Goal: Information Seeking & Learning: Learn about a topic

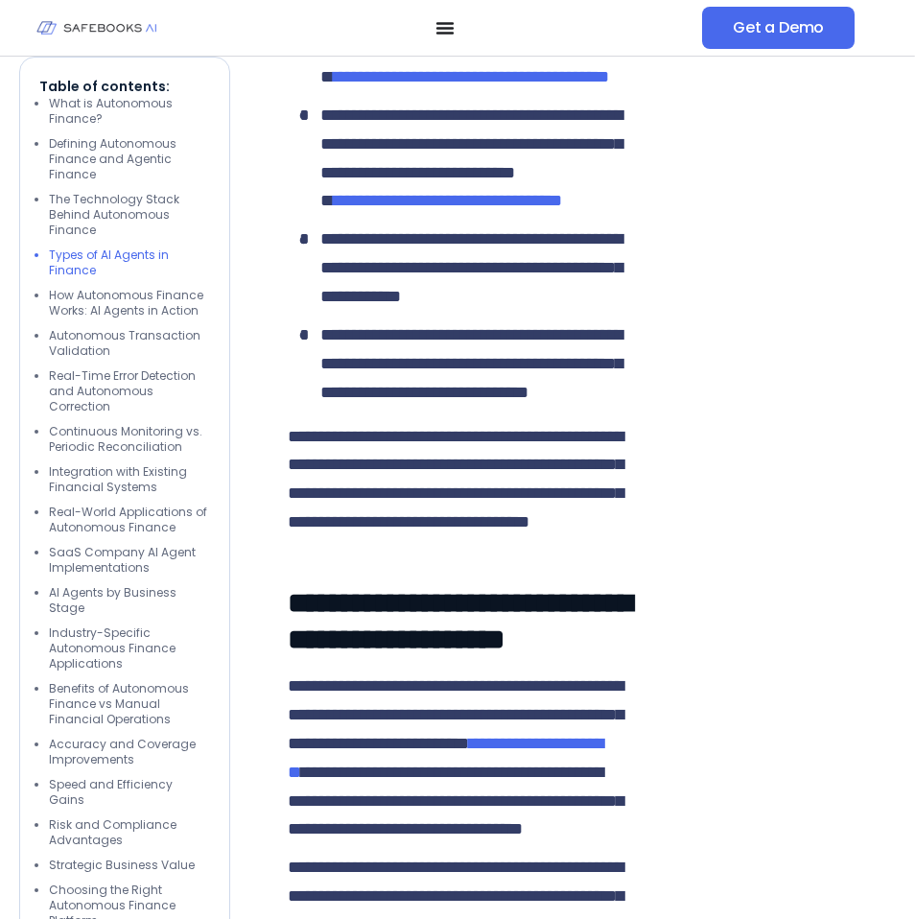
scroll to position [3655, 0]
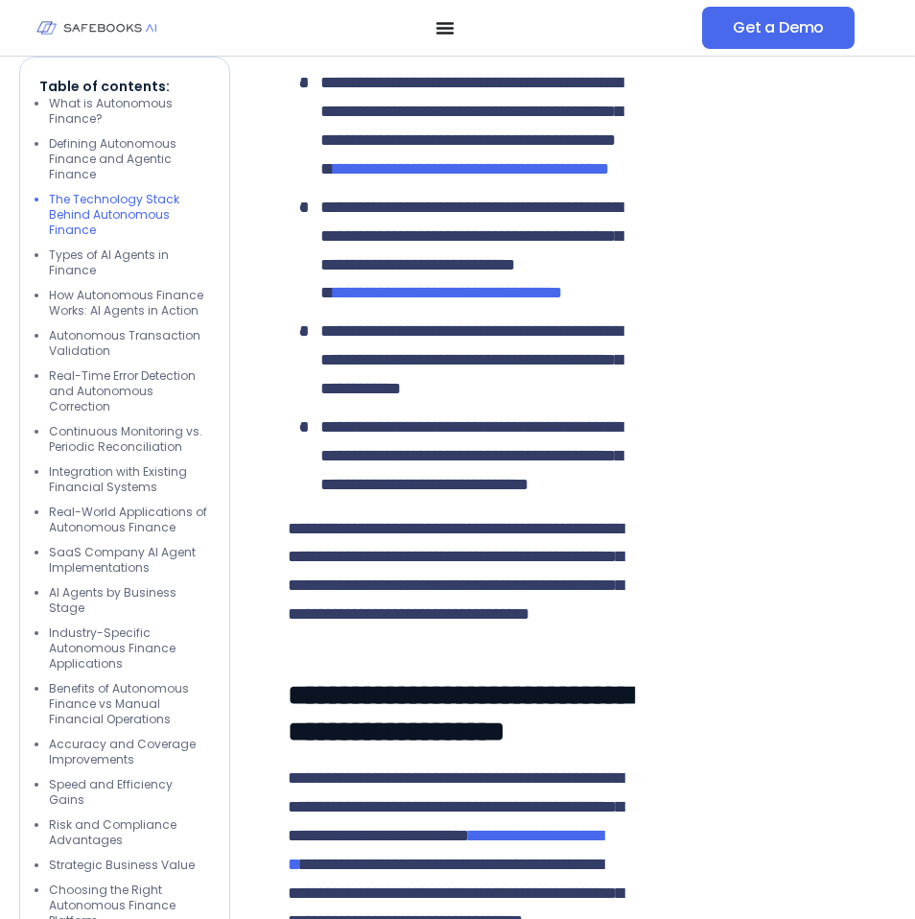
click at [97, 22] on img at bounding box center [96, 28] width 120 height 35
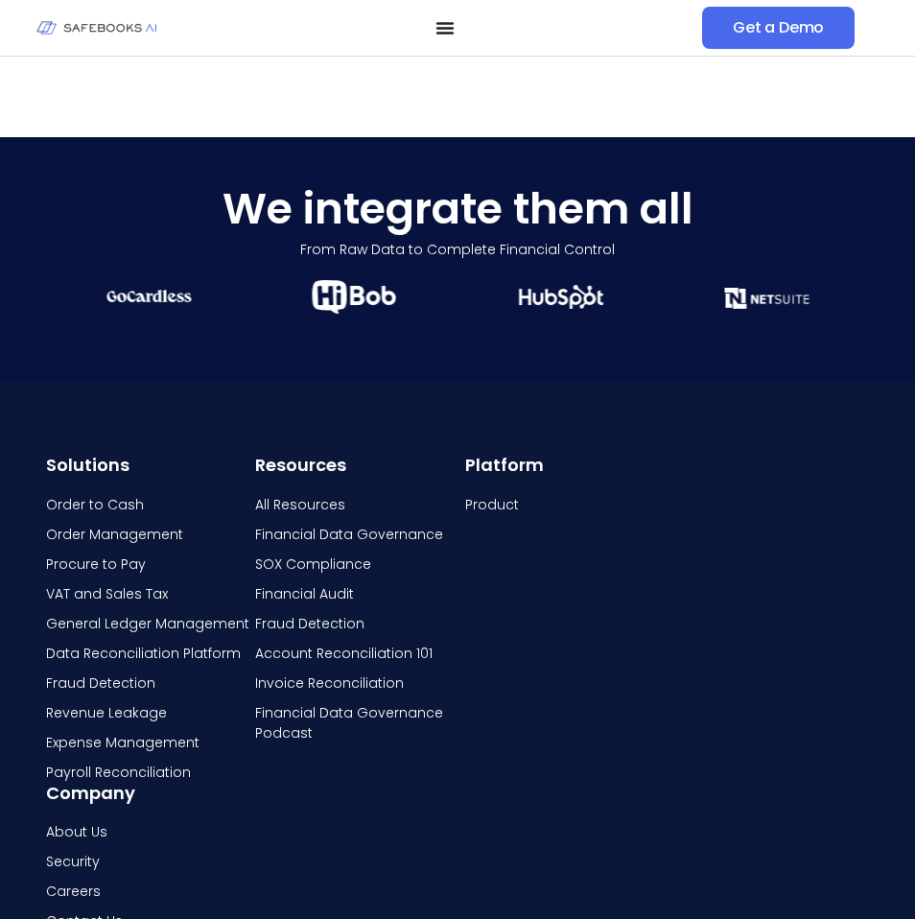
scroll to position [5633, 0]
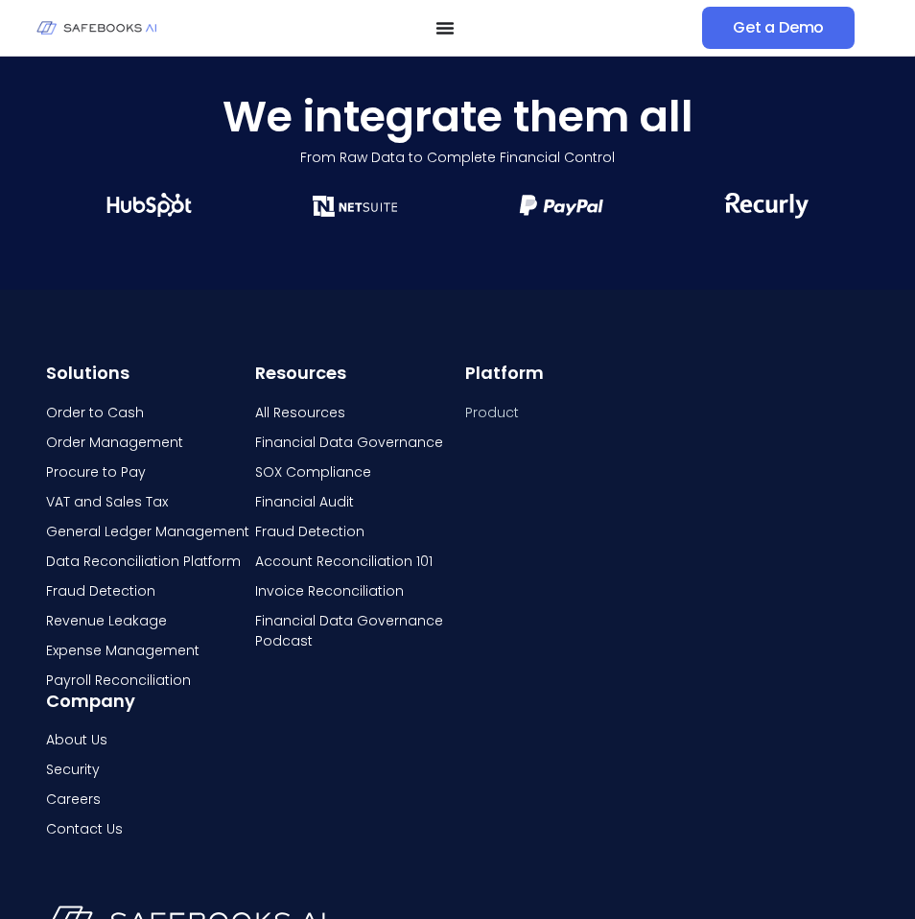
click at [469, 423] on span "Product" at bounding box center [492, 413] width 54 height 20
